Goal: Task Accomplishment & Management: Manage account settings

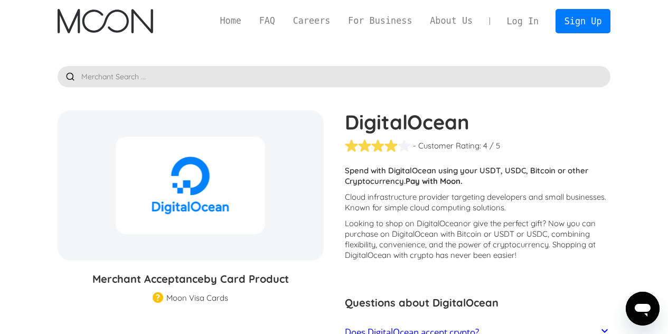
click at [526, 26] on link "Log In" at bounding box center [523, 21] width 50 height 23
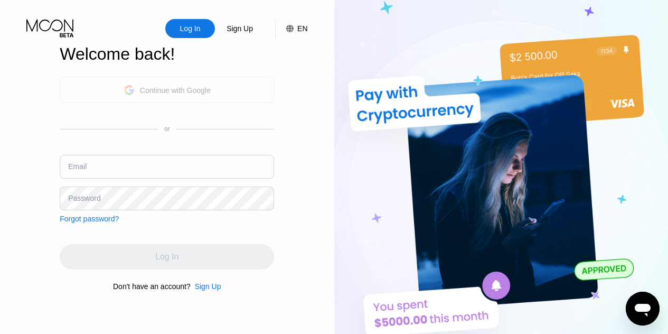
click at [215, 82] on div "Continue with Google" at bounding box center [167, 90] width 215 height 26
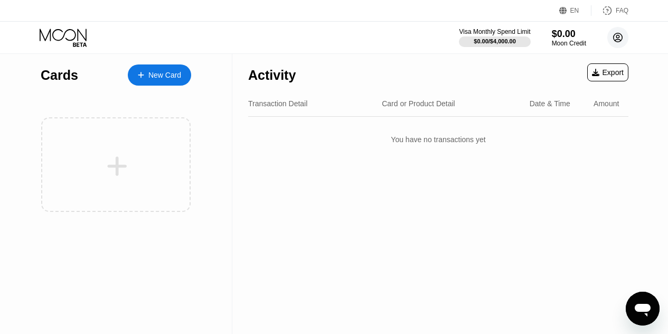
click at [616, 39] on circle at bounding box center [618, 37] width 21 height 21
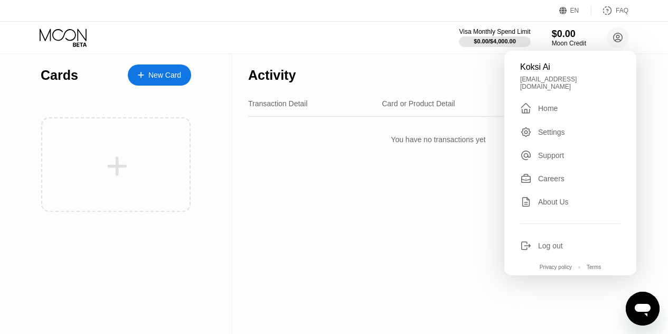
click at [551, 105] on div "Home" at bounding box center [548, 108] width 20 height 8
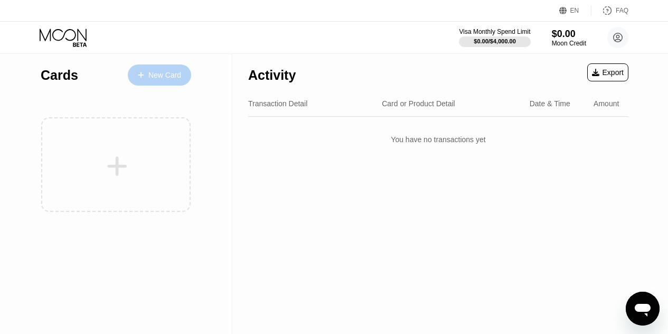
click at [173, 73] on div "New Card" at bounding box center [164, 75] width 33 height 9
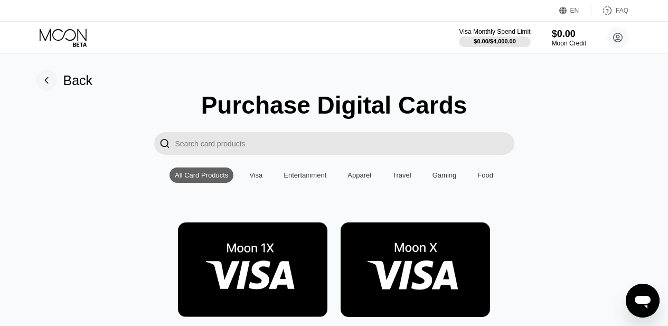
click at [308, 154] on input "Search card products" at bounding box center [344, 143] width 339 height 23
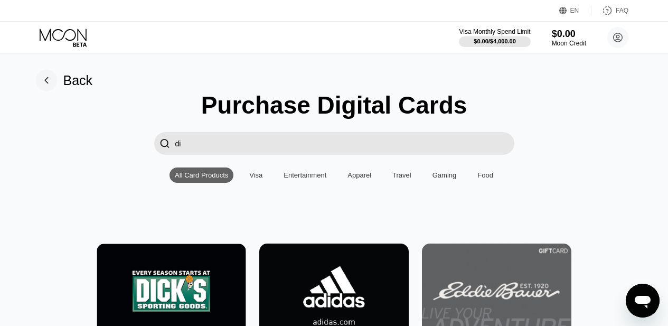
type input "d"
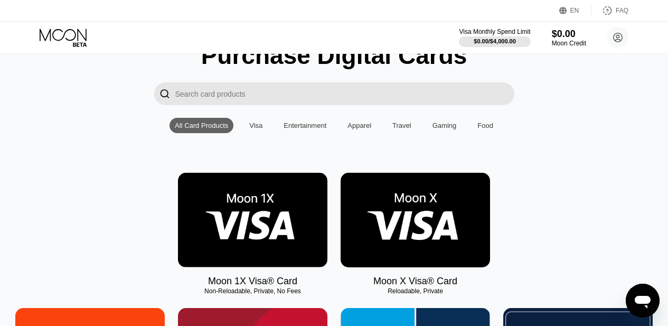
scroll to position [53, 0]
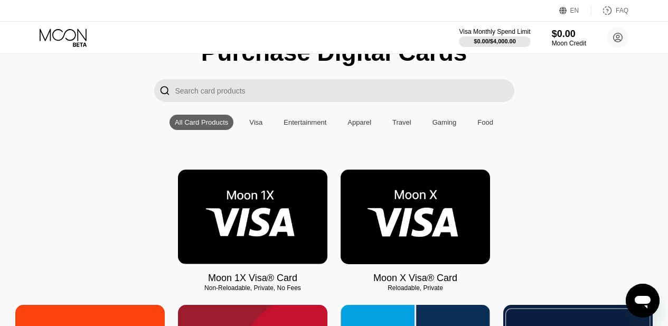
click at [416, 219] on img at bounding box center [416, 217] width 150 height 95
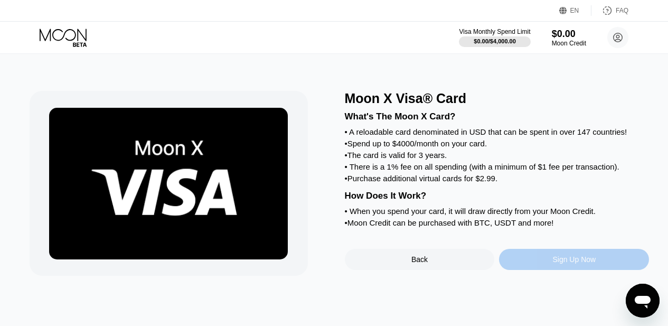
click at [571, 264] on div "Sign Up Now" at bounding box center [574, 259] width 43 height 8
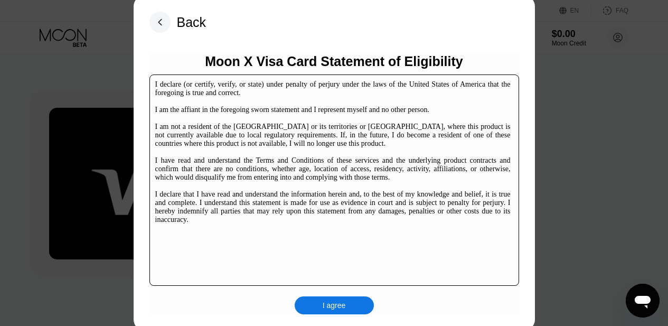
scroll to position [161, 0]
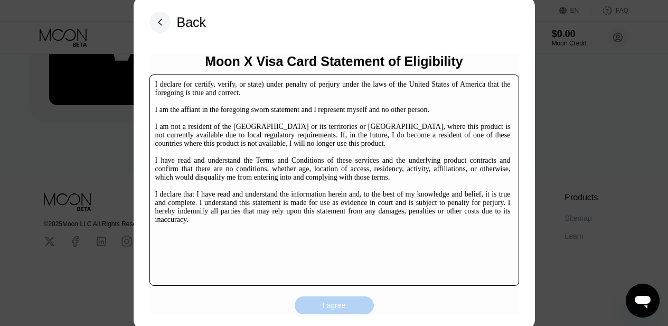
click at [325, 310] on div "I agree" at bounding box center [334, 306] width 23 height 10
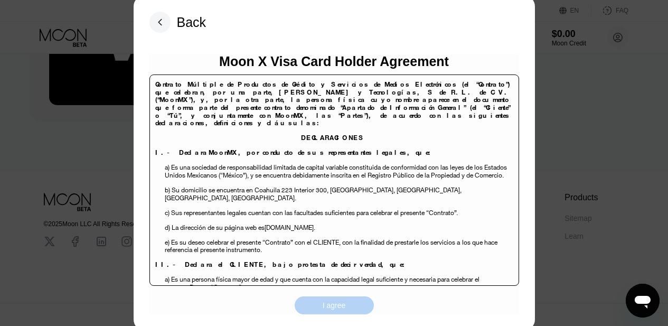
click at [330, 308] on div "I agree" at bounding box center [334, 306] width 23 height 10
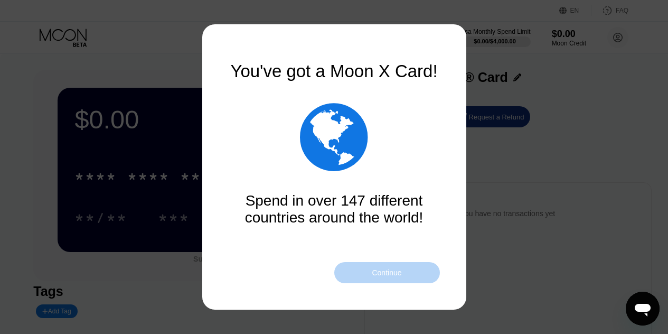
click at [377, 276] on div "Continue" at bounding box center [387, 272] width 30 height 8
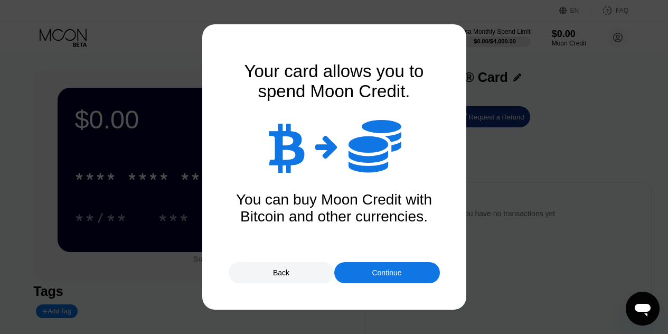
click at [377, 276] on div "Continue" at bounding box center [387, 272] width 30 height 8
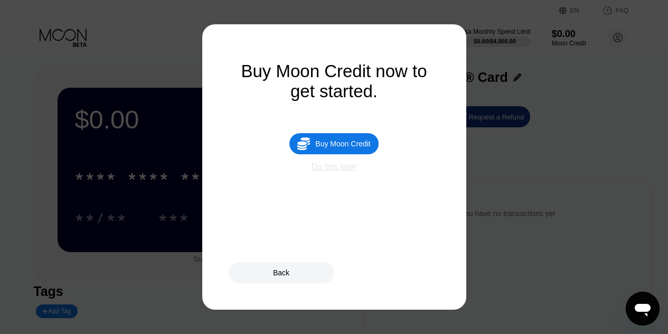
click at [339, 172] on div "Do this later" at bounding box center [334, 167] width 45 height 10
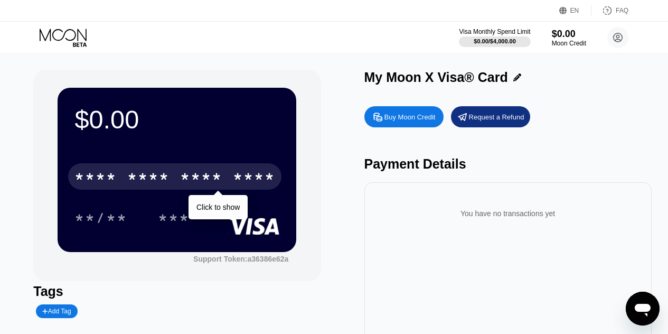
click at [216, 181] on div "* * * *" at bounding box center [201, 178] width 42 height 17
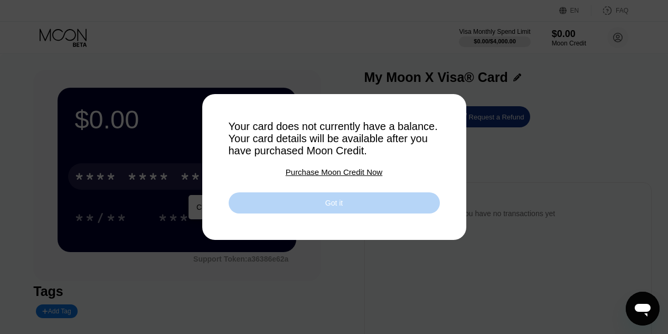
click at [339, 207] on div "Got it" at bounding box center [333, 203] width 17 height 10
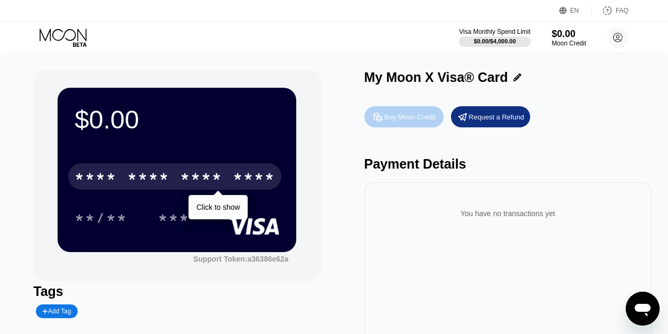
click at [410, 117] on div "Buy Moon Credit" at bounding box center [410, 117] width 51 height 9
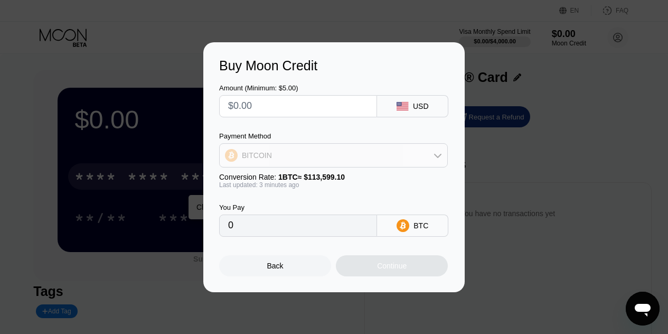
click at [371, 156] on div "BITCOIN" at bounding box center [334, 155] width 228 height 21
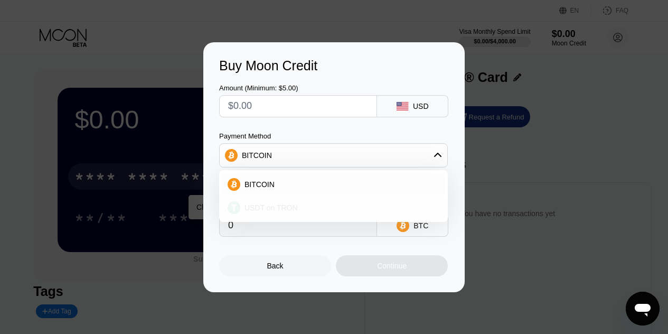
click at [323, 207] on div "USDT on TRON" at bounding box center [339, 207] width 199 height 8
type input "0.00"
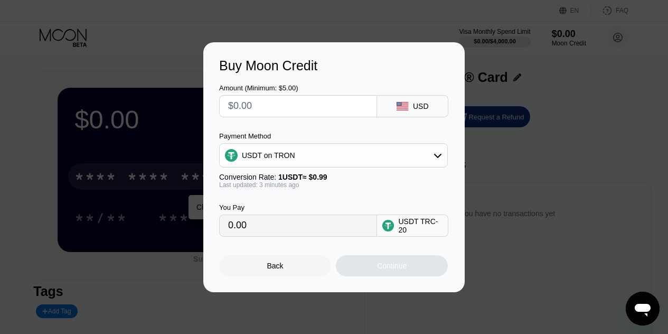
click at [315, 234] on input "0.00" at bounding box center [298, 225] width 140 height 21
click at [296, 229] on input "0.00" at bounding box center [298, 225] width 140 height 21
drag, startPoint x: 256, startPoint y: 230, endPoint x: 227, endPoint y: 232, distance: 29.1
click at [227, 232] on div "0.00" at bounding box center [298, 226] width 158 height 22
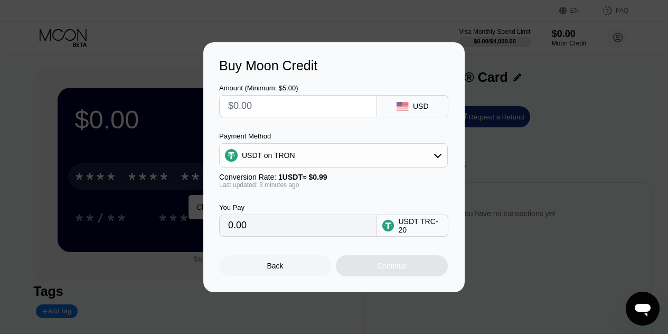
click at [340, 200] on div "You Pay 0.00 USDT TRC-20" at bounding box center [334, 213] width 230 height 48
click at [284, 105] on input "text" at bounding box center [298, 106] width 140 height 21
type input "$5"
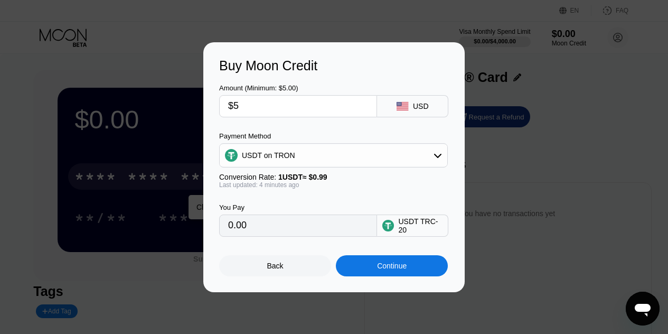
type input "5.05"
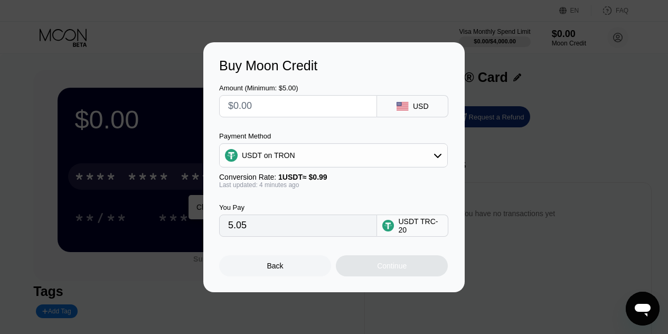
type input "0.00"
type input "$6"
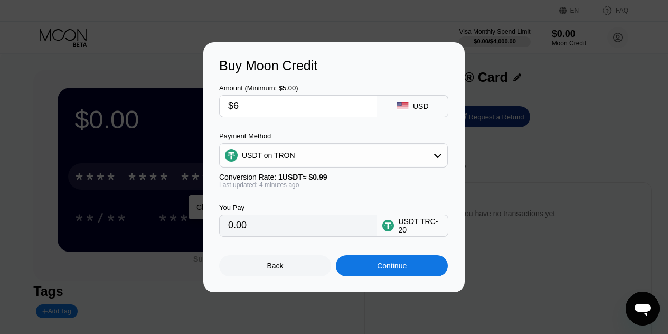
type input "6.06"
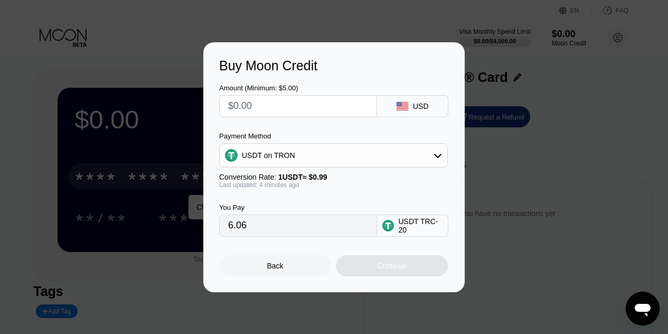
type input "0.00"
type input "$7"
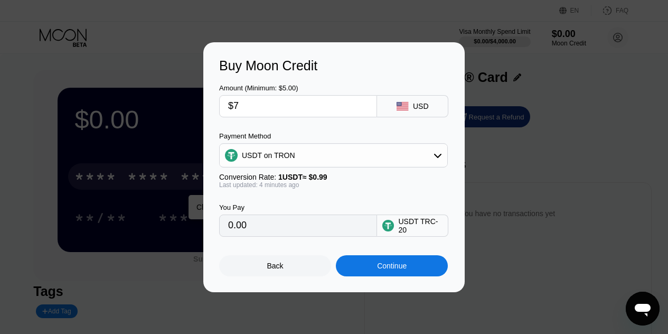
type input "7.07"
type input "$7"
click at [370, 267] on div "Continue" at bounding box center [392, 265] width 112 height 21
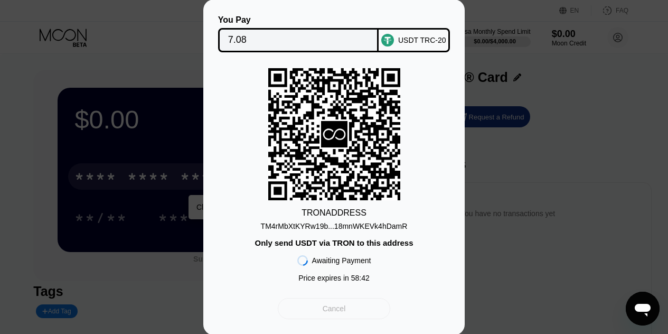
click at [343, 313] on div "Cancel" at bounding box center [334, 309] width 23 height 10
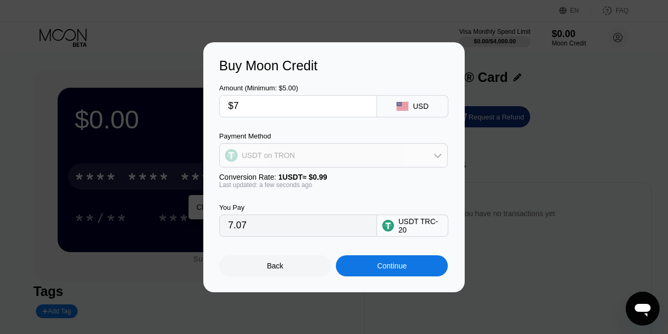
click at [343, 156] on div "USDT on TRON" at bounding box center [334, 155] width 228 height 21
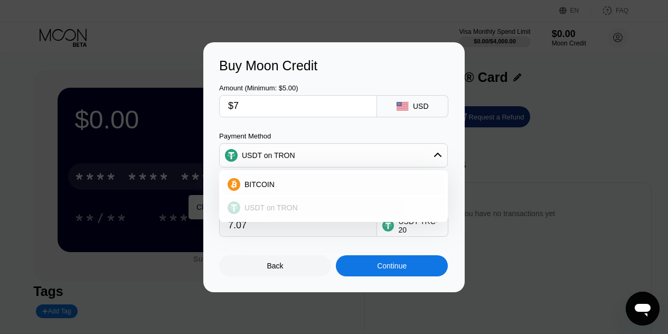
click at [304, 206] on div "USDT on TRON" at bounding box center [339, 207] width 199 height 8
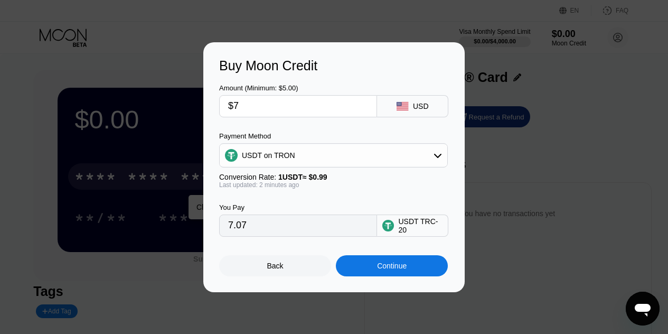
click at [402, 188] on div "Last updated: 2 minutes ago" at bounding box center [333, 184] width 229 height 7
click at [391, 269] on div "Continue" at bounding box center [392, 266] width 30 height 8
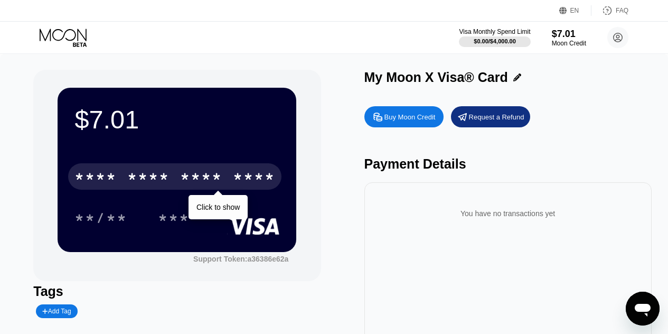
click at [212, 172] on div "* * * *" at bounding box center [201, 178] width 42 height 17
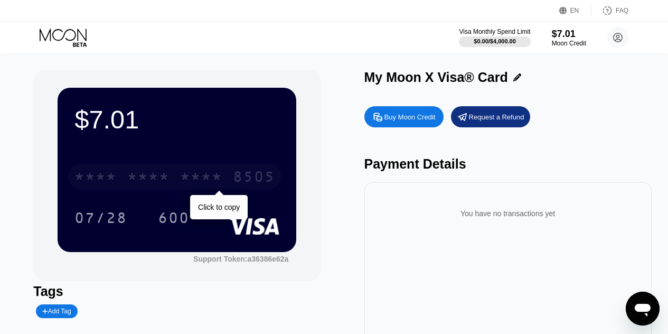
click at [198, 178] on div "* * * *" at bounding box center [201, 178] width 42 height 17
click at [208, 177] on div "2219" at bounding box center [201, 178] width 42 height 17
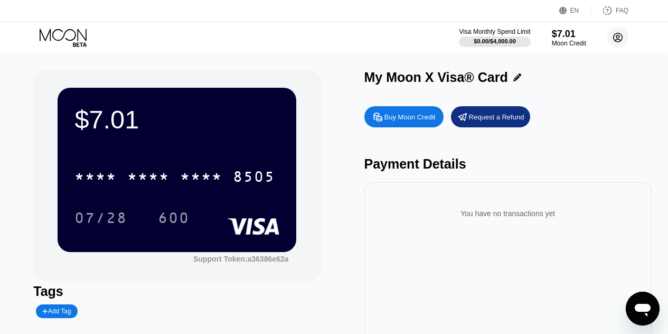
click at [610, 35] on circle at bounding box center [618, 37] width 21 height 21
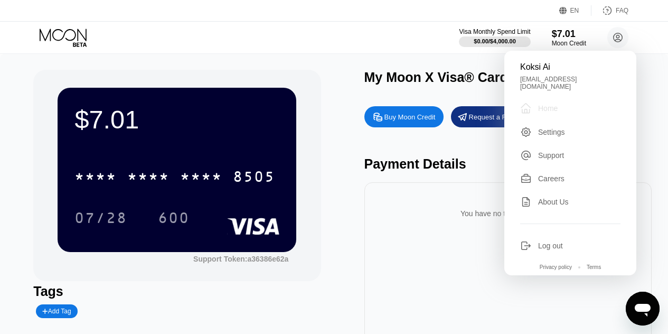
click at [563, 103] on div " Home" at bounding box center [570, 108] width 100 height 13
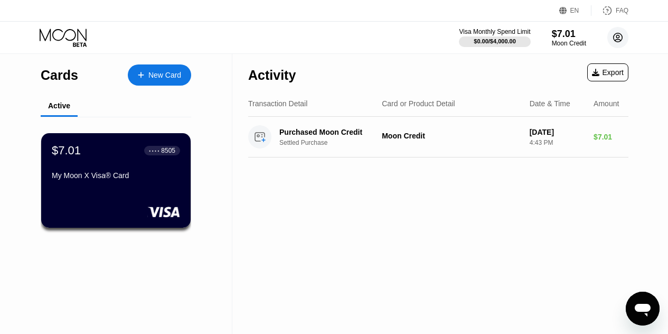
click at [621, 35] on circle at bounding box center [618, 37] width 21 height 21
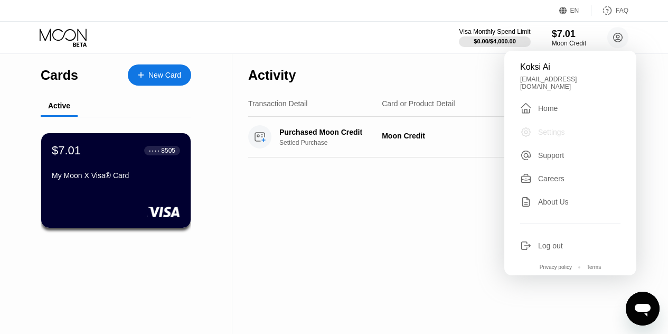
click at [542, 128] on div "Settings" at bounding box center [551, 132] width 27 height 8
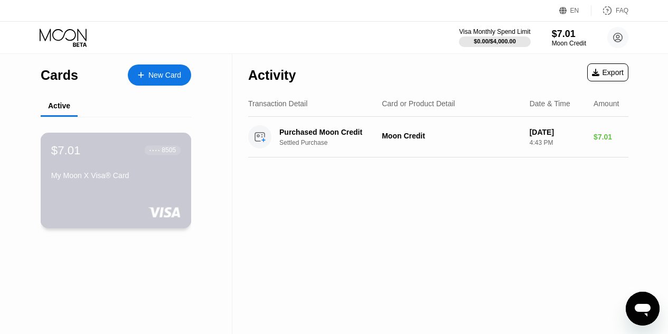
click at [157, 179] on div "My Moon X Visa® Card" at bounding box center [115, 175] width 129 height 8
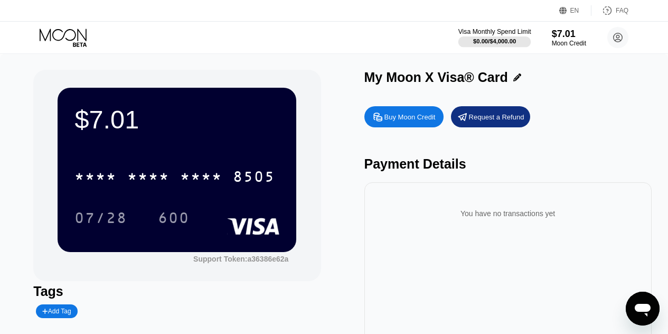
click at [499, 33] on div "Visa Monthly Spend Limit" at bounding box center [495, 31] width 73 height 7
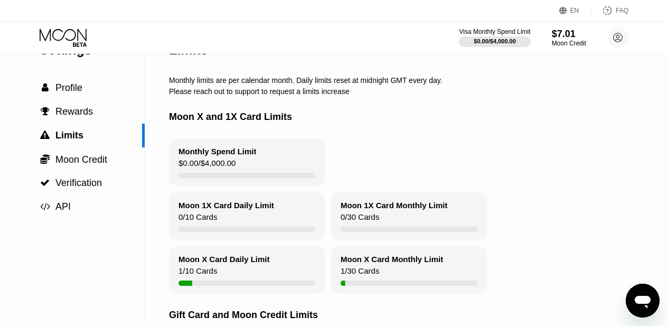
scroll to position [30, 0]
click at [100, 187] on span "Verification" at bounding box center [78, 183] width 46 height 11
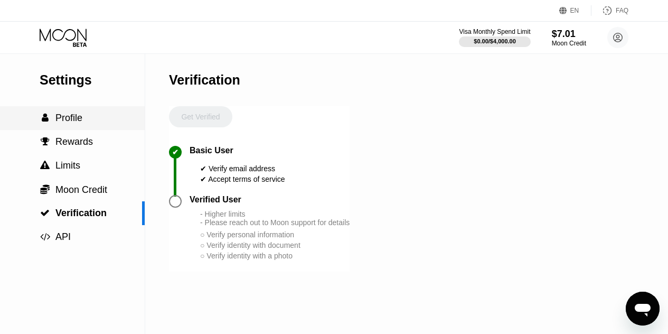
click at [91, 124] on div " Profile" at bounding box center [72, 118] width 145 height 11
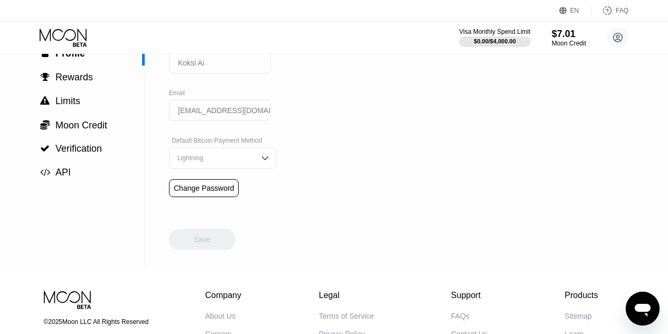
scroll to position [67, 0]
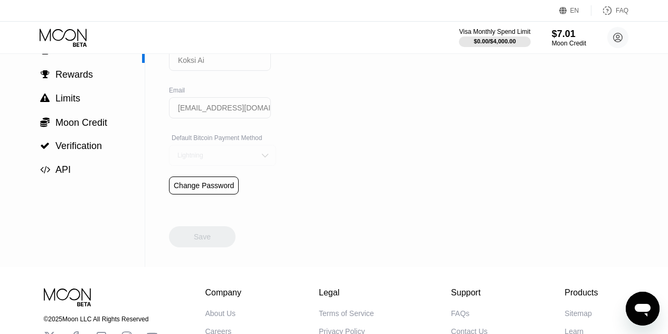
click at [260, 161] on img at bounding box center [265, 155] width 11 height 11
click at [254, 201] on div "On-Chain" at bounding box center [223, 197] width 96 height 7
click at [241, 159] on div "On-Chain" at bounding box center [215, 155] width 80 height 7
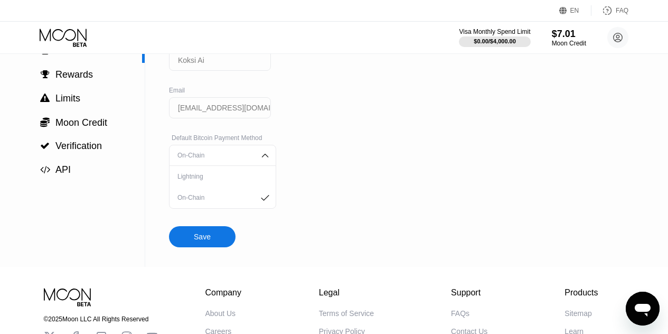
click at [241, 159] on div "On-Chain" at bounding box center [215, 155] width 80 height 7
click at [311, 244] on div "Settings  Profile  Rewards  Limits  Moon Credit  Verification  API Profil…" at bounding box center [334, 127] width 668 height 280
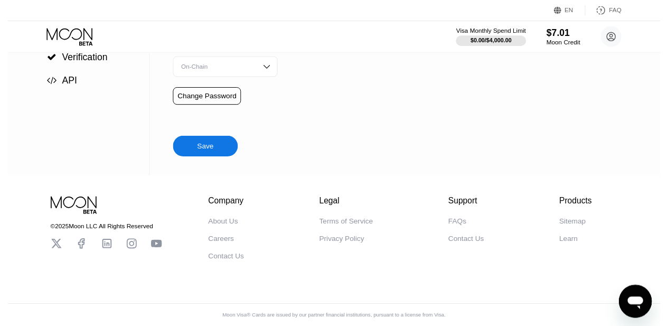
scroll to position [0, 0]
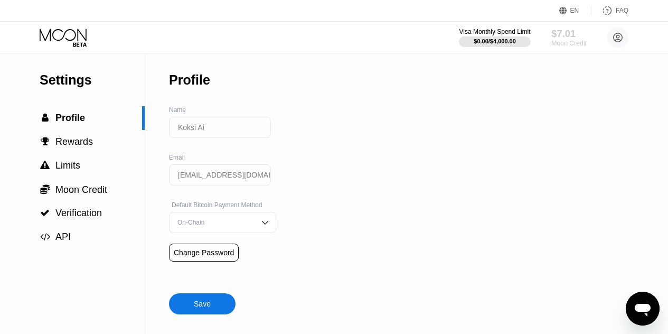
click at [566, 38] on div "$7.01" at bounding box center [569, 33] width 35 height 11
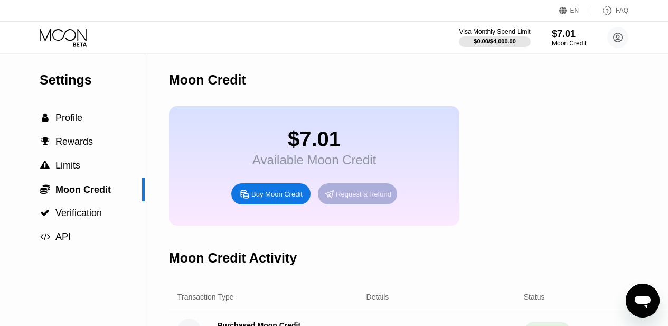
click at [360, 199] on div "Request a Refund" at bounding box center [363, 194] width 55 height 9
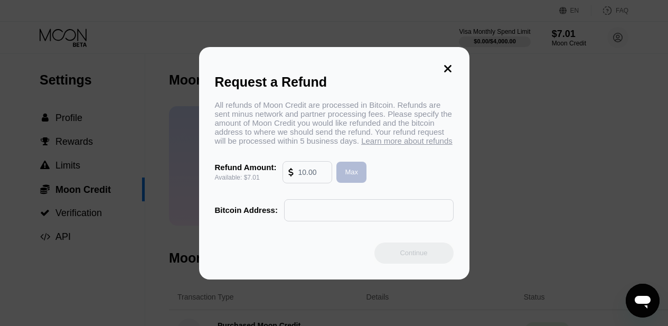
click at [349, 176] on div "Max" at bounding box center [351, 172] width 13 height 9
type input "7.01"
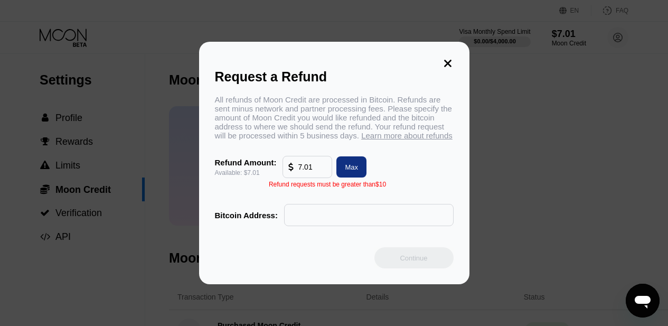
click at [447, 51] on div "Request a Refund All refunds of Moon Credit are processed in Bitcoin. Refunds a…" at bounding box center [334, 163] width 271 height 243
click at [449, 60] on icon at bounding box center [447, 63] width 7 height 7
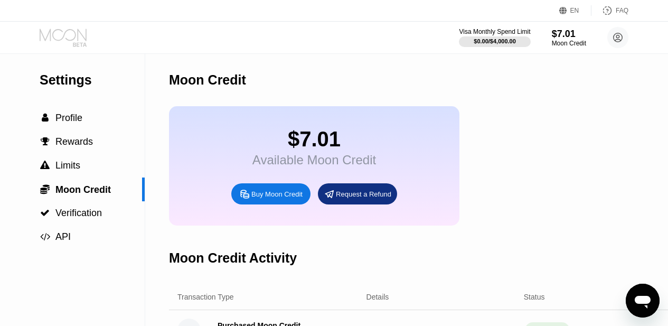
click at [62, 29] on icon at bounding box center [64, 38] width 49 height 18
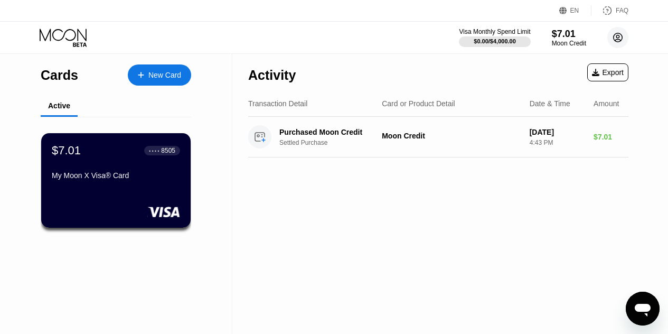
click at [617, 37] on icon at bounding box center [619, 38] width 6 height 6
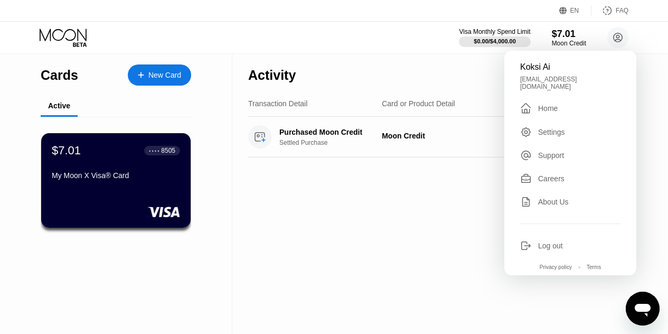
drag, startPoint x: 555, startPoint y: 113, endPoint x: 553, endPoint y: 104, distance: 8.7
click at [553, 104] on div "Koksi Ai koksiai001@gmail.com  Home Settings Support Careers About Us Log out …" at bounding box center [571, 163] width 132 height 225
click at [553, 104] on div "Home" at bounding box center [548, 108] width 20 height 8
